Goal: Information Seeking & Learning: Learn about a topic

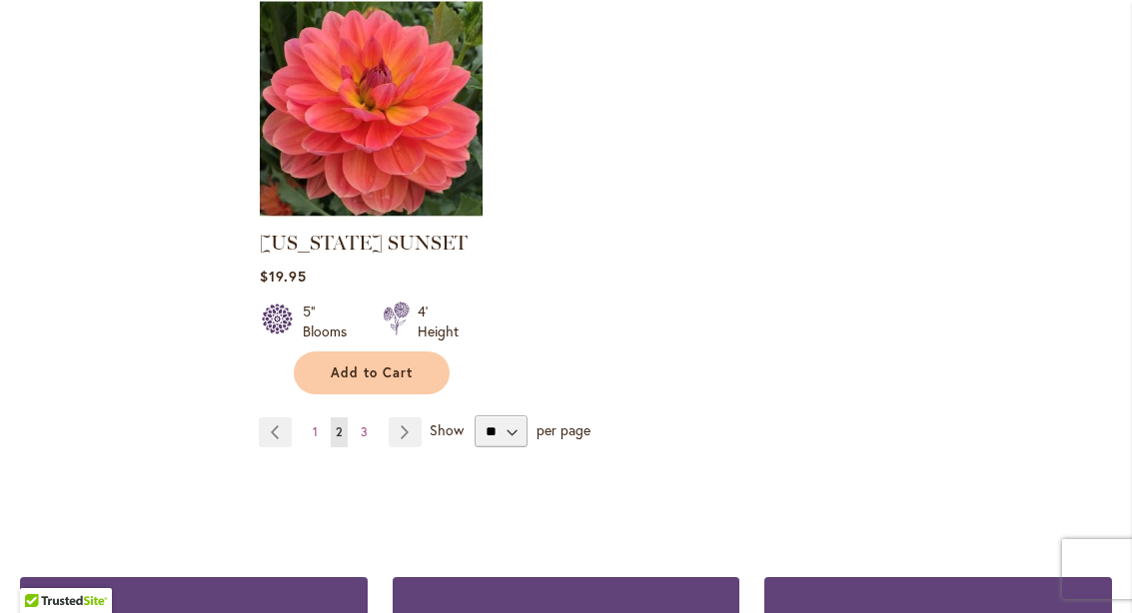
scroll to position [2614, 0]
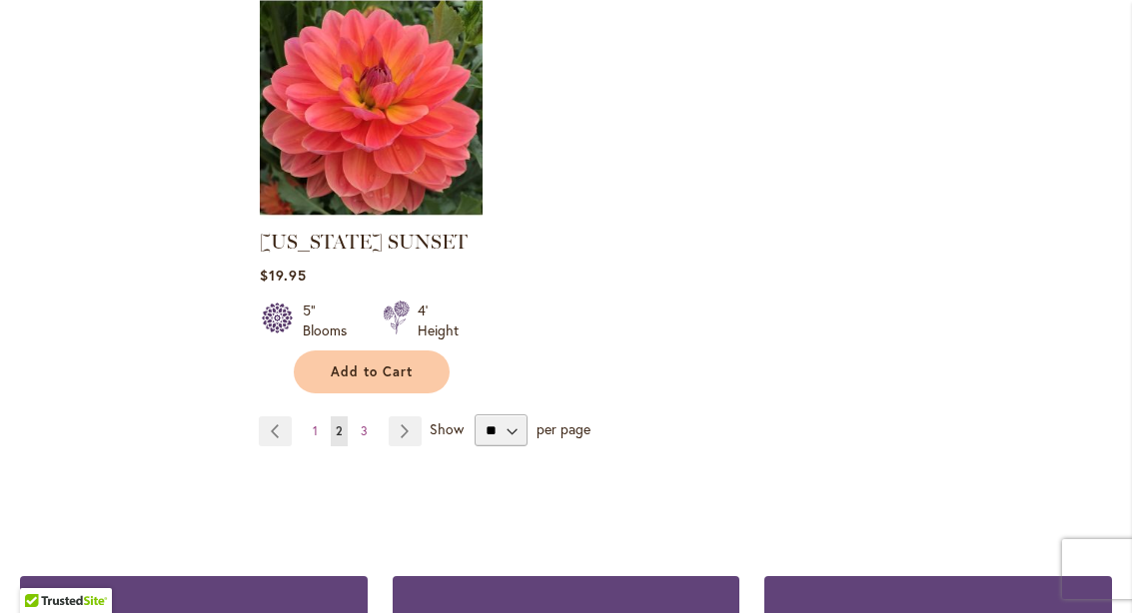
click at [286, 416] on link "Page Previous" at bounding box center [275, 431] width 33 height 30
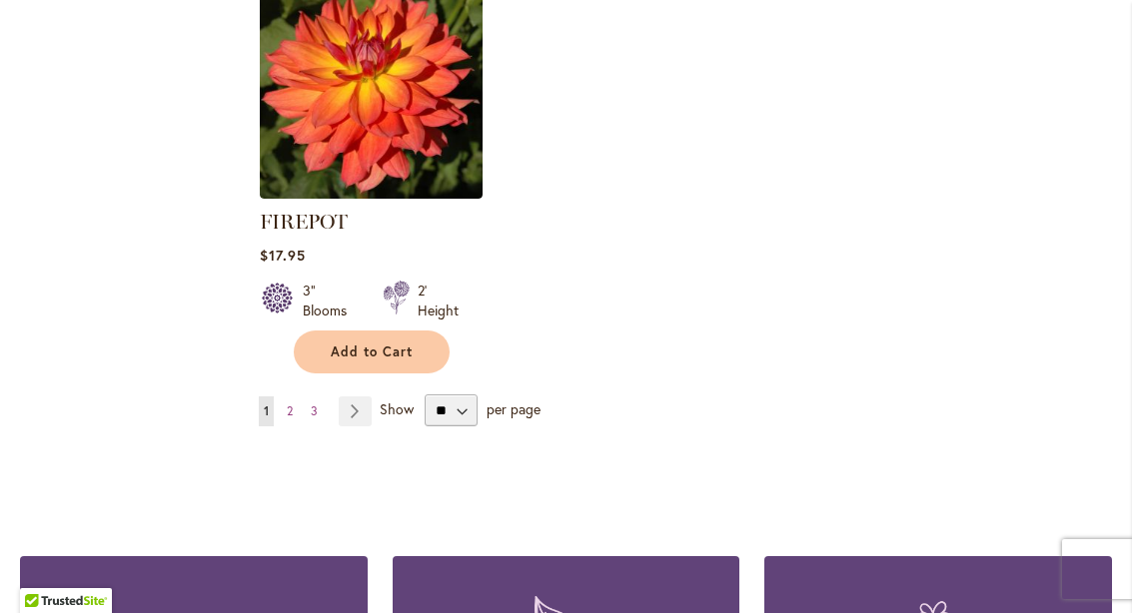
scroll to position [2606, 0]
click at [461, 395] on select "** ** ** **" at bounding box center [450, 411] width 53 height 32
click at [267, 403] on span "1" at bounding box center [266, 410] width 5 height 15
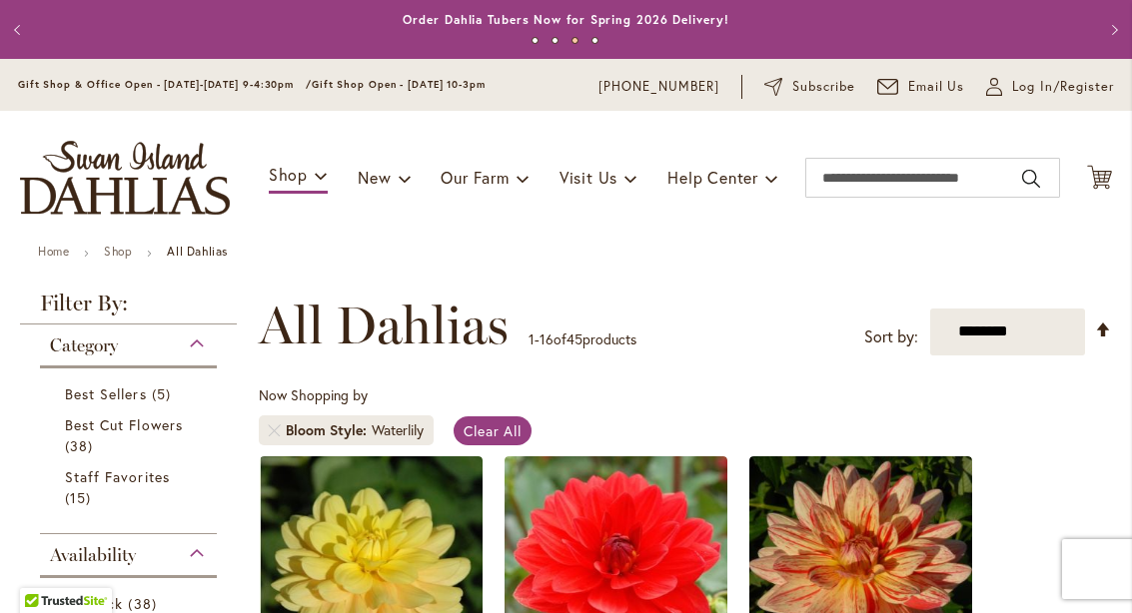
scroll to position [0, 0]
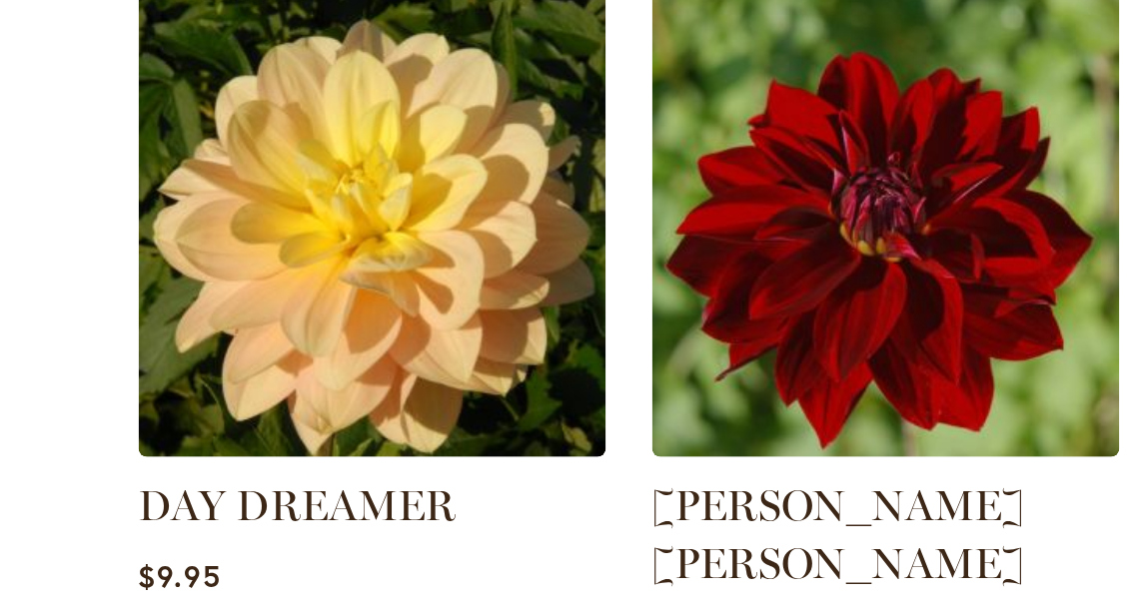
scroll to position [2083, 0]
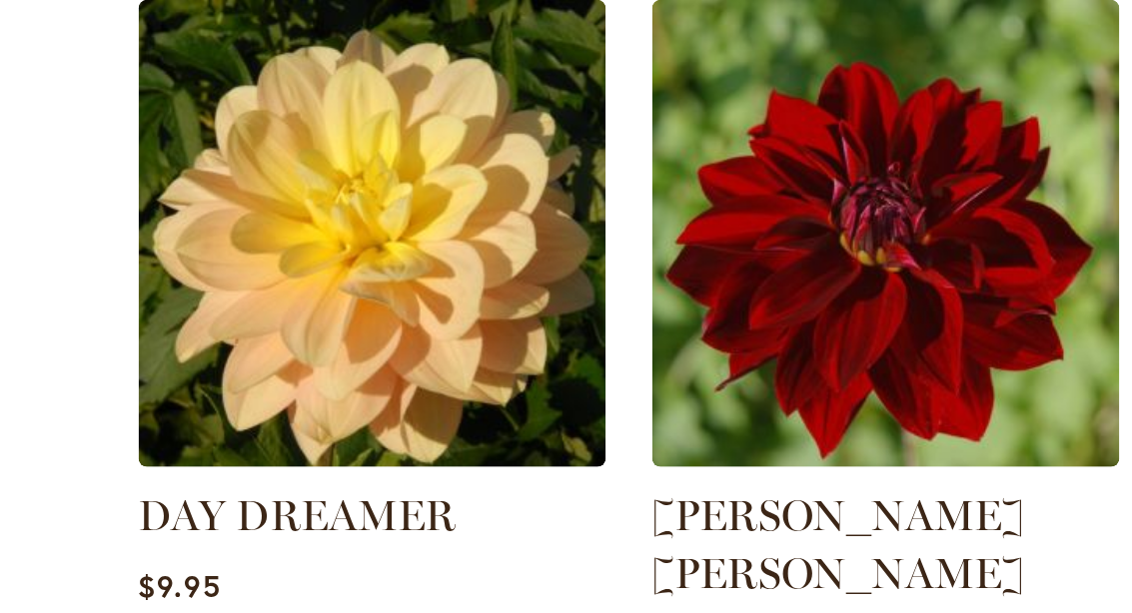
click at [504, 211] on img at bounding box center [615, 162] width 223 height 223
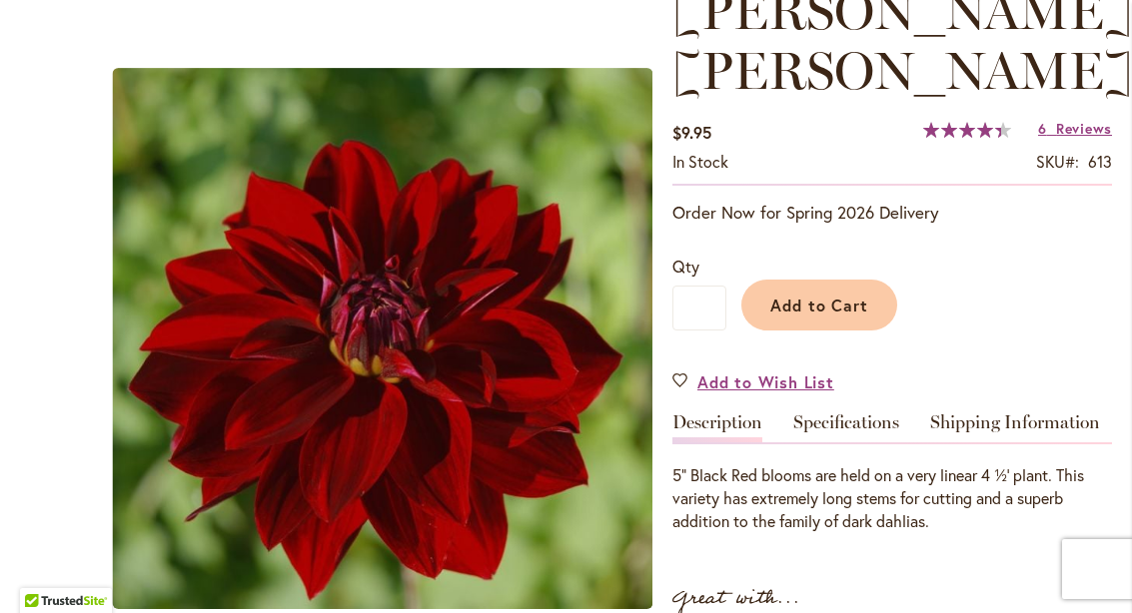
scroll to position [360, 0]
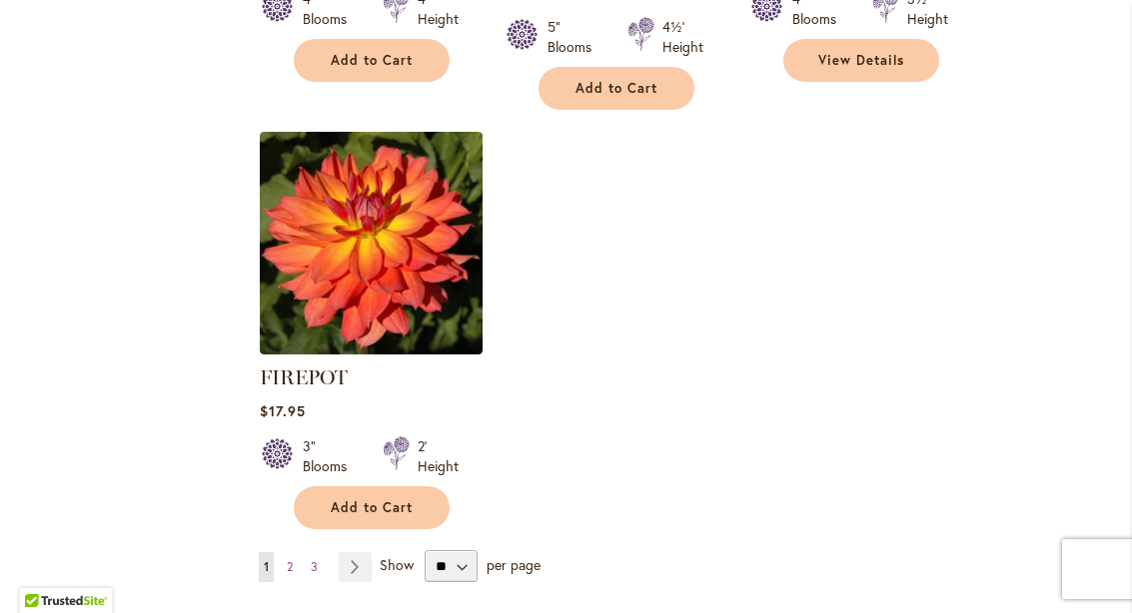
click at [355, 552] on link "Page Next" at bounding box center [355, 567] width 33 height 30
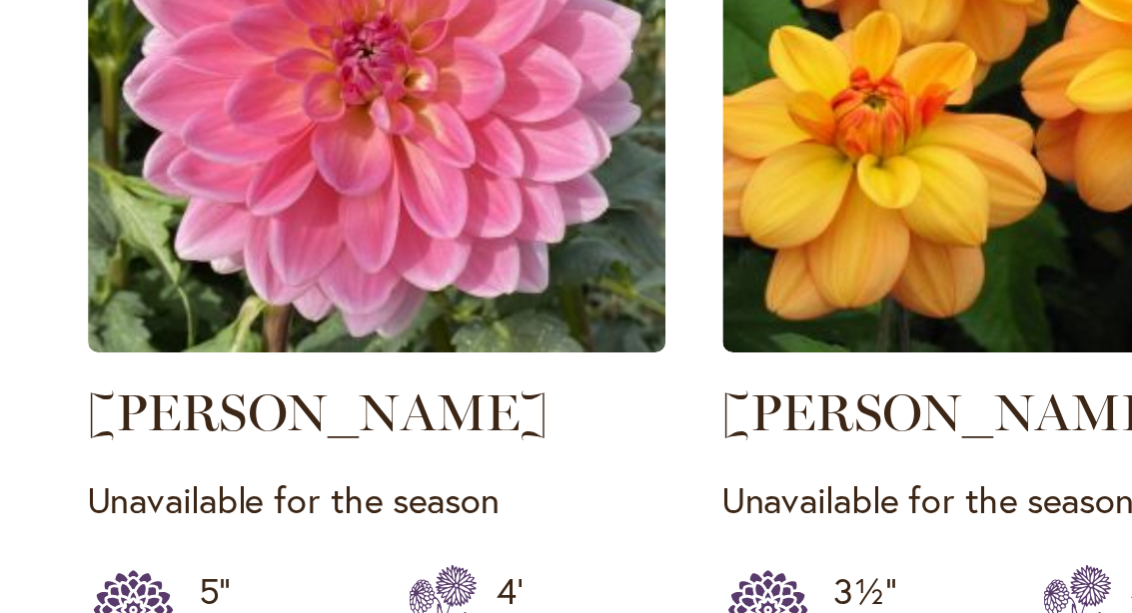
scroll to position [440, 0]
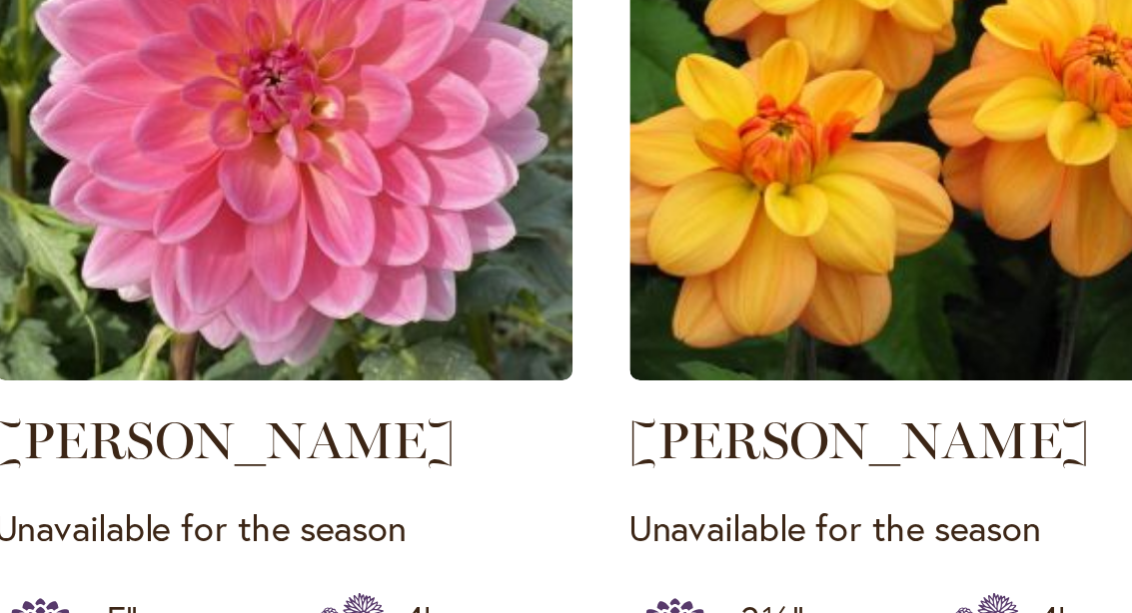
click at [260, 305] on div "5" Blooms 4' Height" at bounding box center [371, 333] width 223 height 56
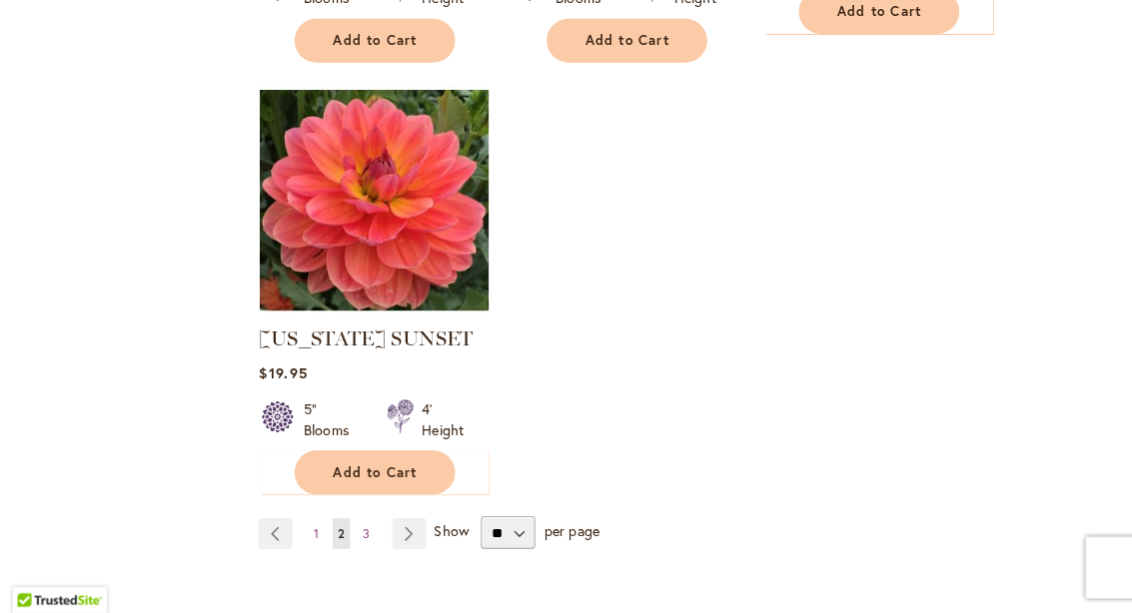
scroll to position [2510, 0]
click at [396, 520] on link "Page Next" at bounding box center [405, 535] width 33 height 30
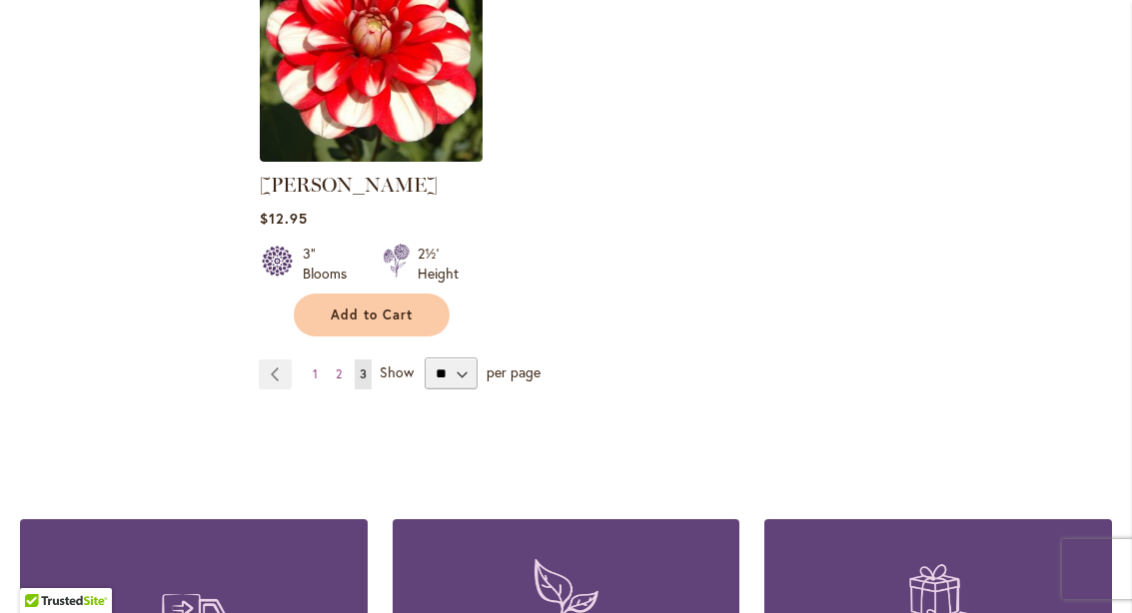
scroll to position [2217, 0]
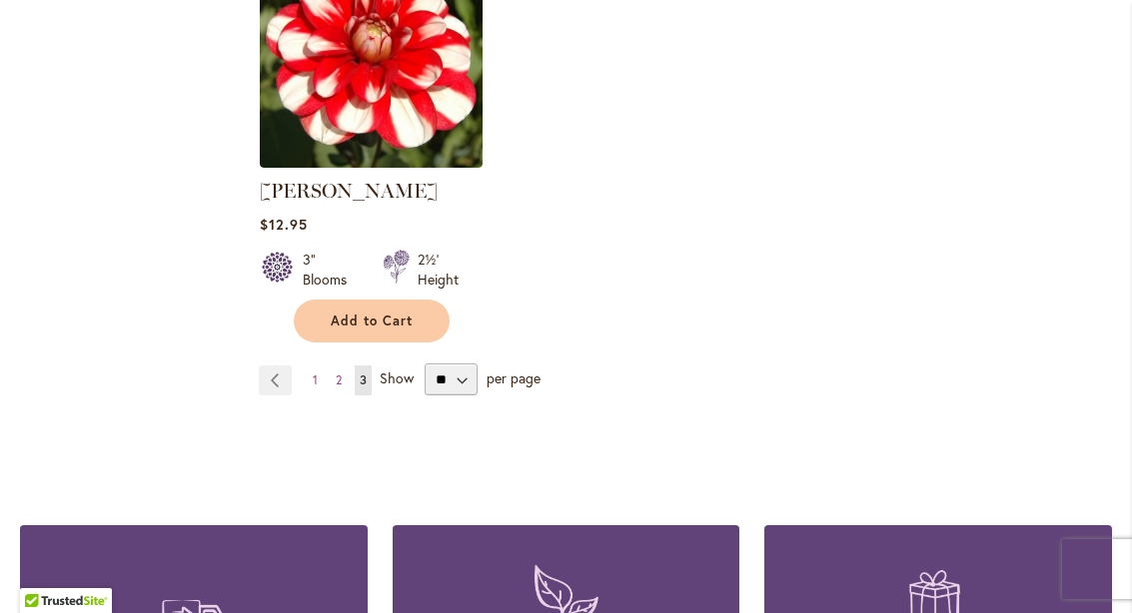
click at [316, 381] on span "1" at bounding box center [315, 380] width 5 height 15
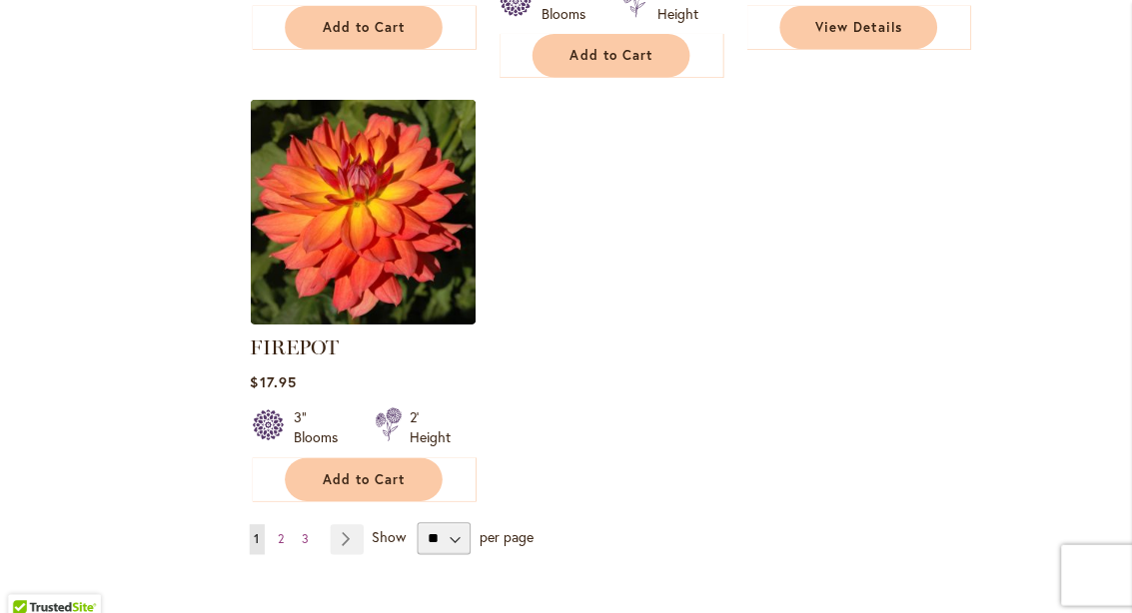
scroll to position [2479, 0]
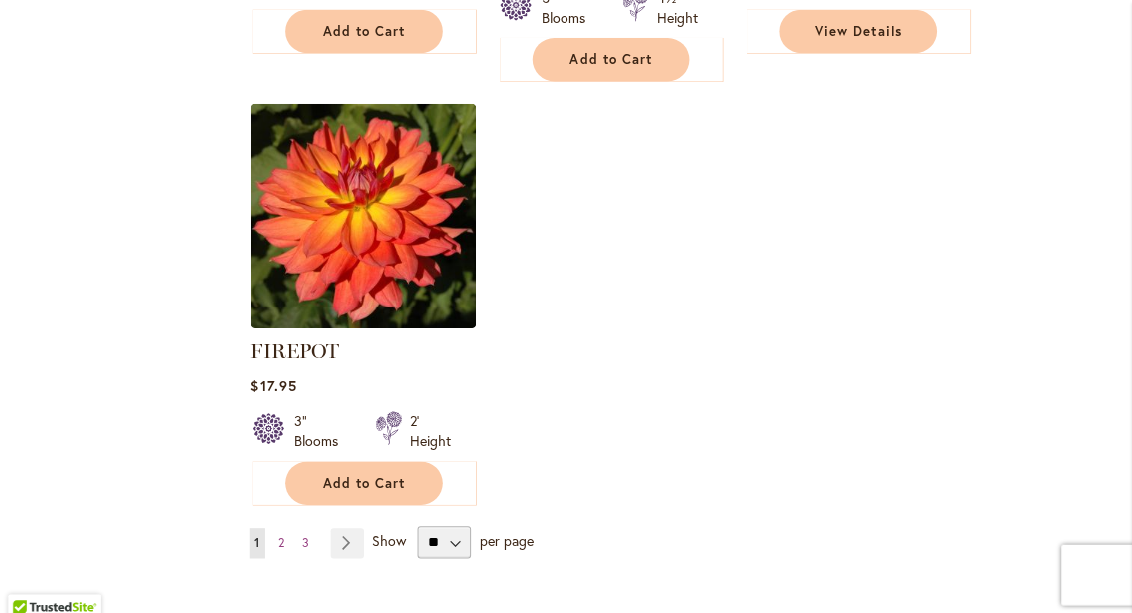
click at [343, 523] on link "Page Next" at bounding box center [355, 538] width 33 height 30
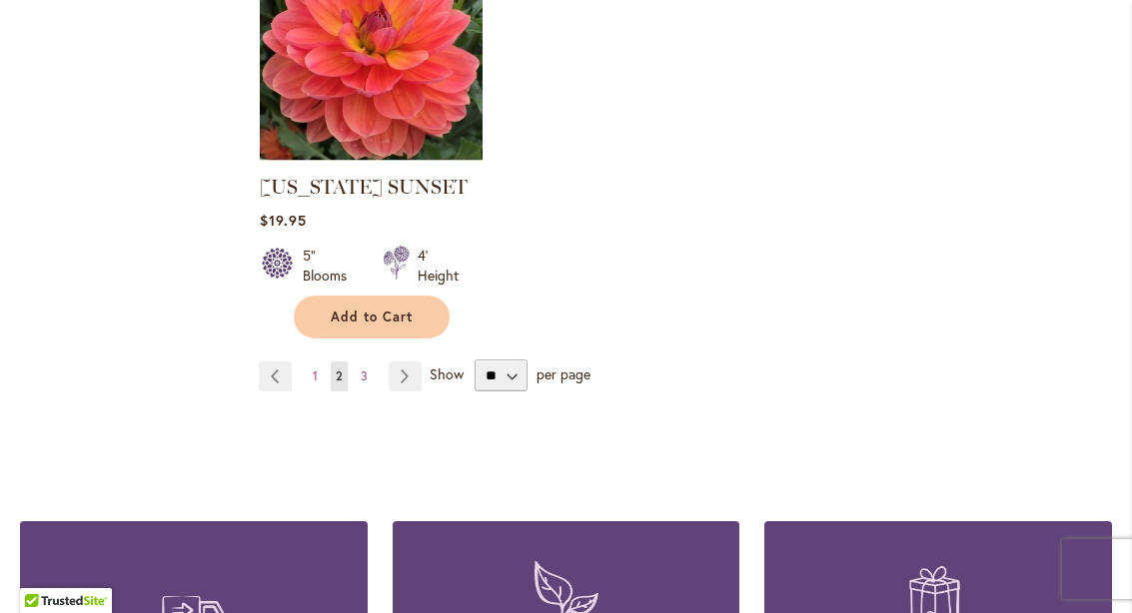
scroll to position [2682, 0]
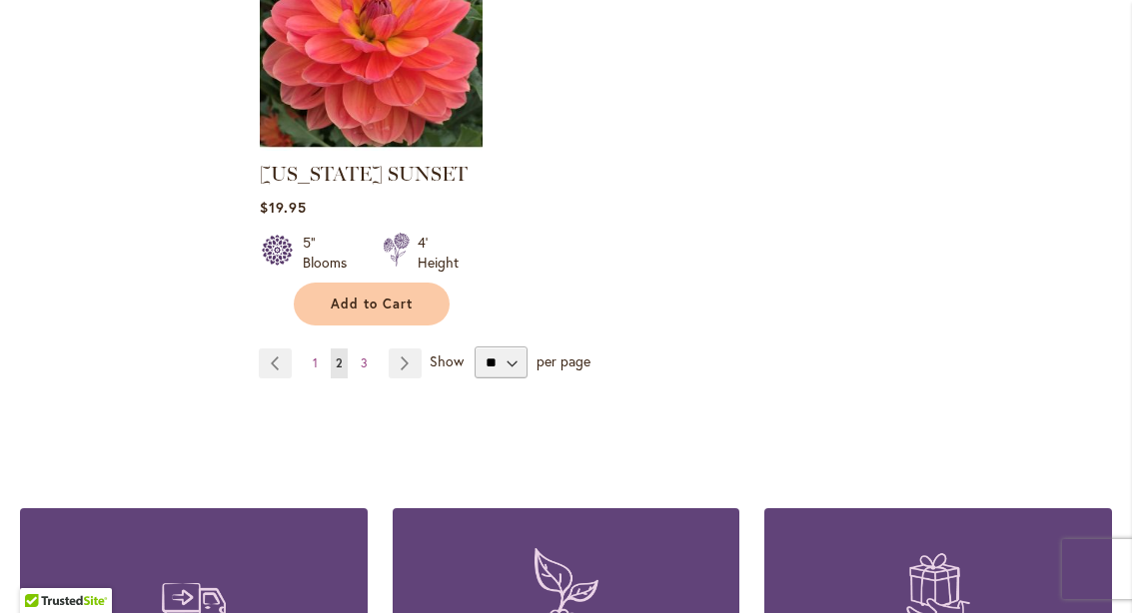
click at [402, 349] on link "Page Next" at bounding box center [405, 364] width 33 height 30
